Goal: Transaction & Acquisition: Purchase product/service

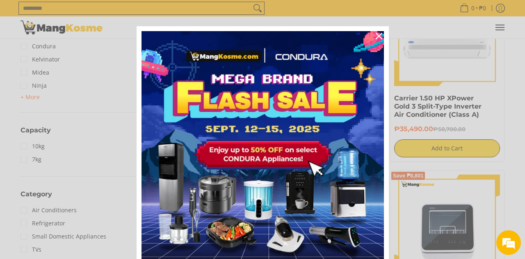
scroll to position [10, 0]
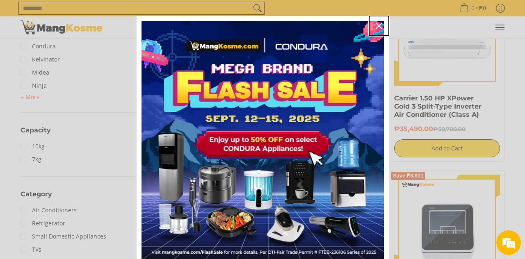
click at [374, 23] on div "Close" at bounding box center [378, 25] width 13 height 13
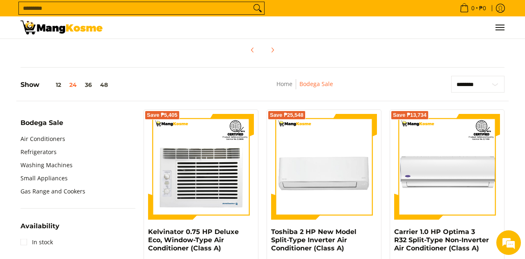
scroll to position [216, 0]
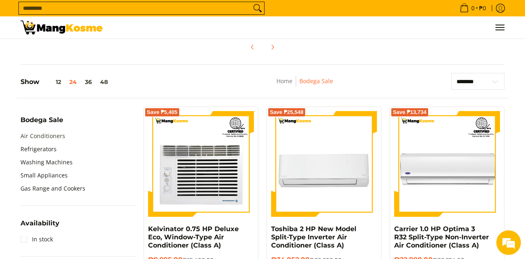
click at [47, 139] on link "Air Conditioners" at bounding box center [42, 136] width 45 height 13
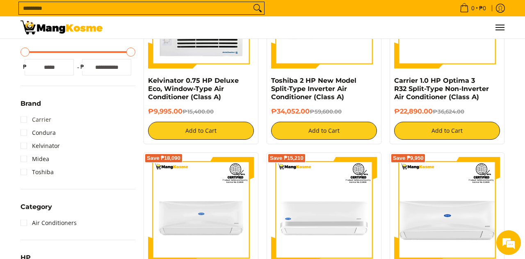
click at [22, 121] on link "Carrier" at bounding box center [35, 119] width 31 height 13
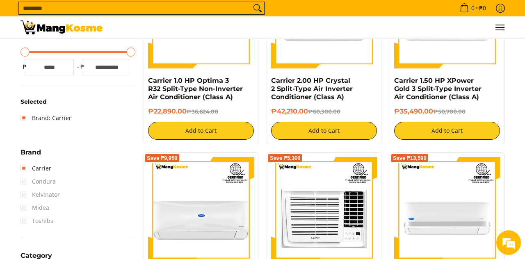
scroll to position [115, 0]
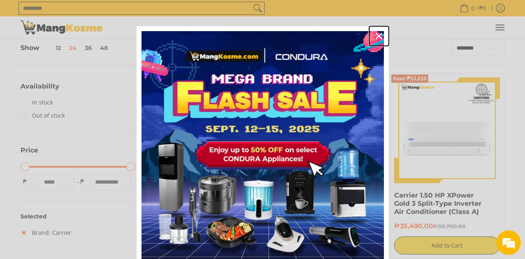
click at [372, 30] on button "Close" at bounding box center [379, 36] width 20 height 20
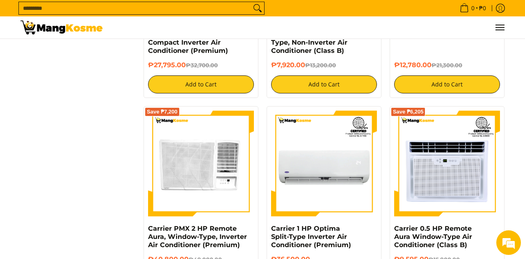
scroll to position [879, 0]
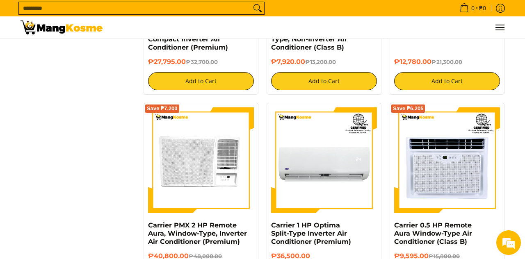
click at [128, 190] on div "**********" at bounding box center [262, 118] width 492 height 1684
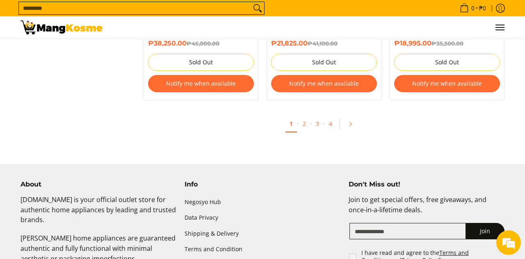
scroll to position [1731, 0]
